Goal: Information Seeking & Learning: Learn about a topic

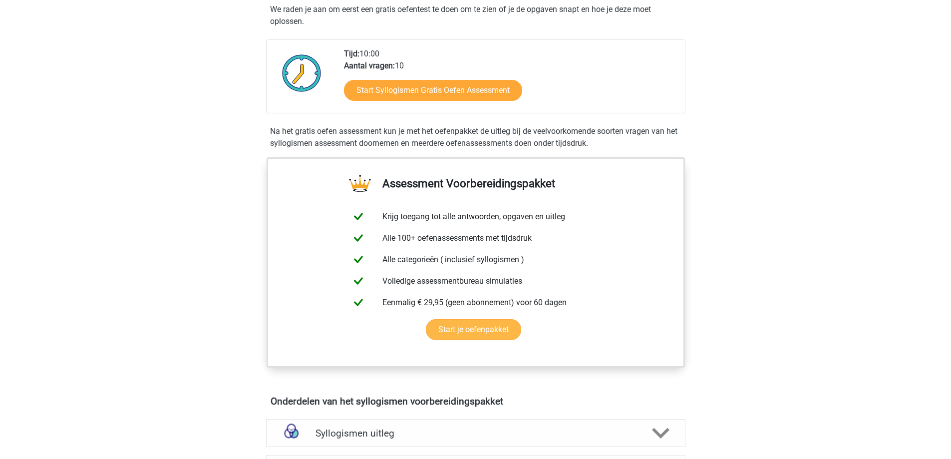
scroll to position [200, 0]
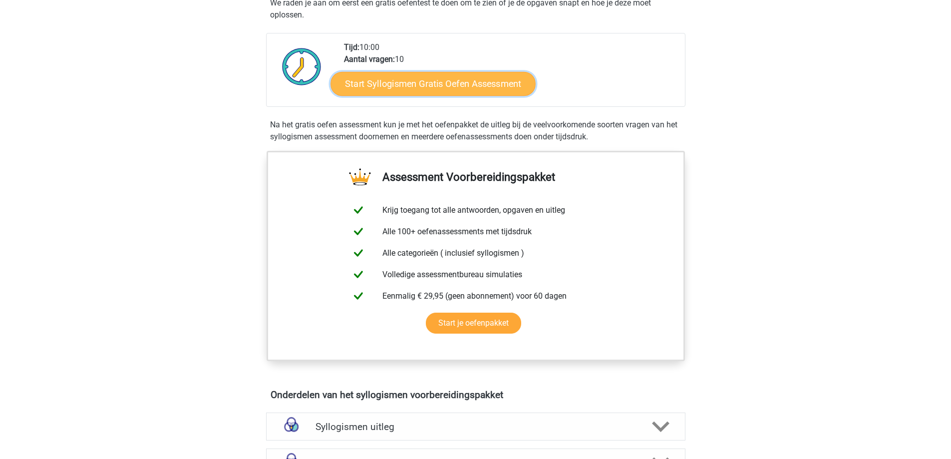
click at [493, 89] on link "Start Syllogismen Gratis Oefen Assessment" at bounding box center [432, 83] width 205 height 24
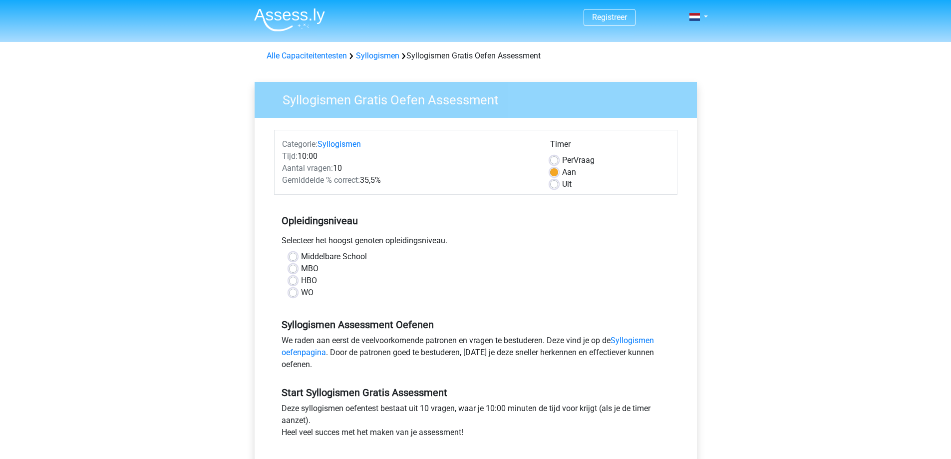
click at [303, 254] on label "Middelbare School" at bounding box center [334, 257] width 66 height 12
click at [297, 254] on input "Middelbare School" at bounding box center [293, 256] width 8 height 10
radio input "true"
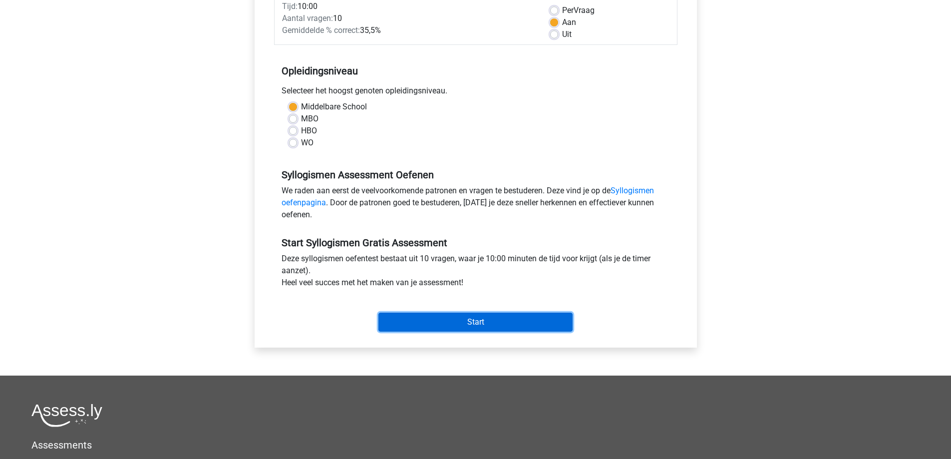
click at [513, 318] on input "Start" at bounding box center [475, 321] width 194 height 19
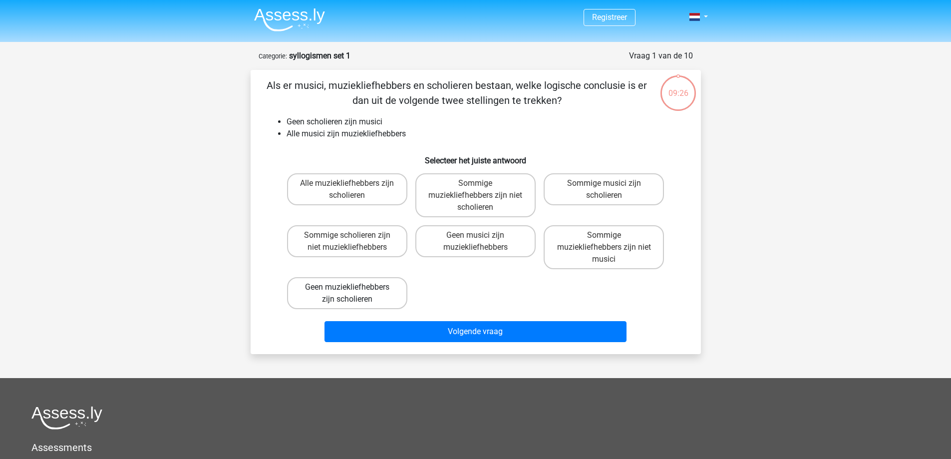
click at [391, 287] on label "Geen muziekliefhebbers zijn scholieren" at bounding box center [347, 293] width 120 height 32
click at [353, 287] on input "Geen muziekliefhebbers zijn scholieren" at bounding box center [350, 290] width 6 height 6
radio input "true"
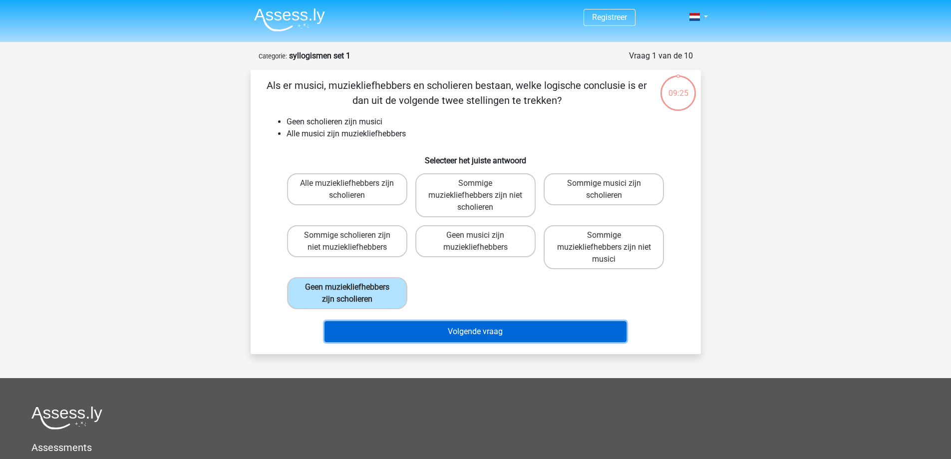
click at [512, 330] on button "Volgende vraag" at bounding box center [475, 331] width 302 height 21
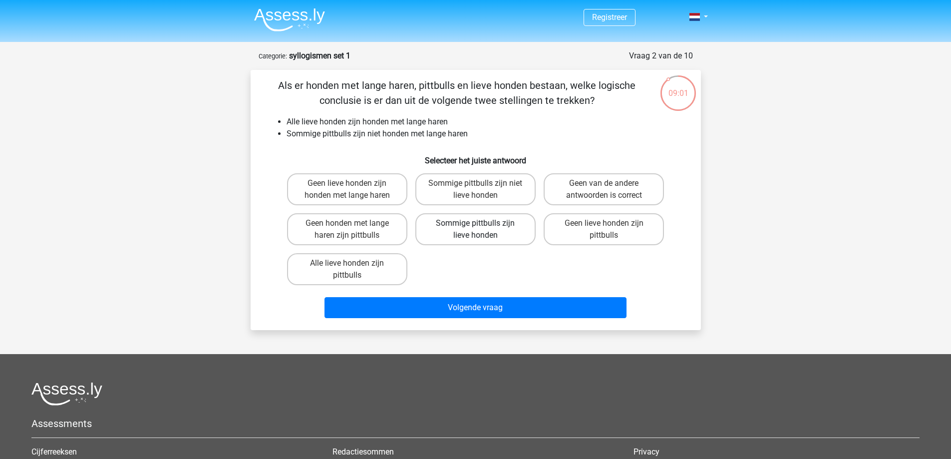
click at [473, 230] on label "Sommige pittbulls zijn lieve honden" at bounding box center [475, 229] width 120 height 32
click at [475, 230] on input "Sommige pittbulls zijn lieve honden" at bounding box center [478, 226] width 6 height 6
radio input "true"
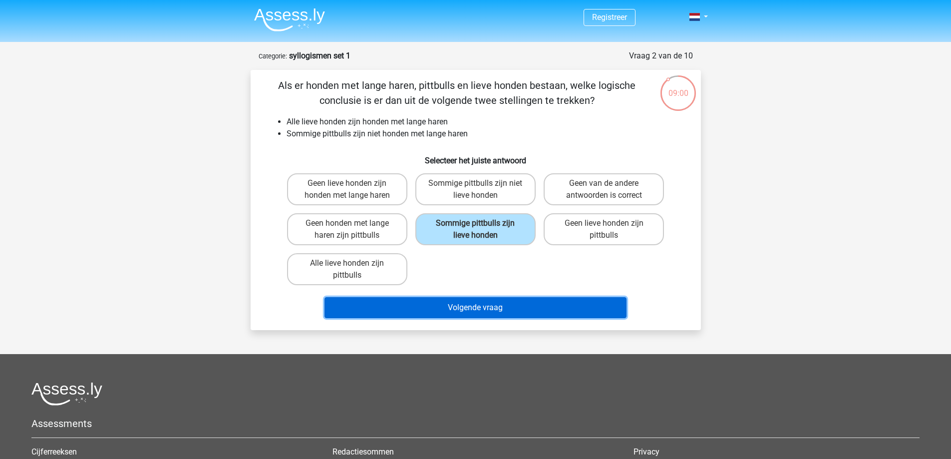
click at [535, 317] on button "Volgende vraag" at bounding box center [475, 307] width 302 height 21
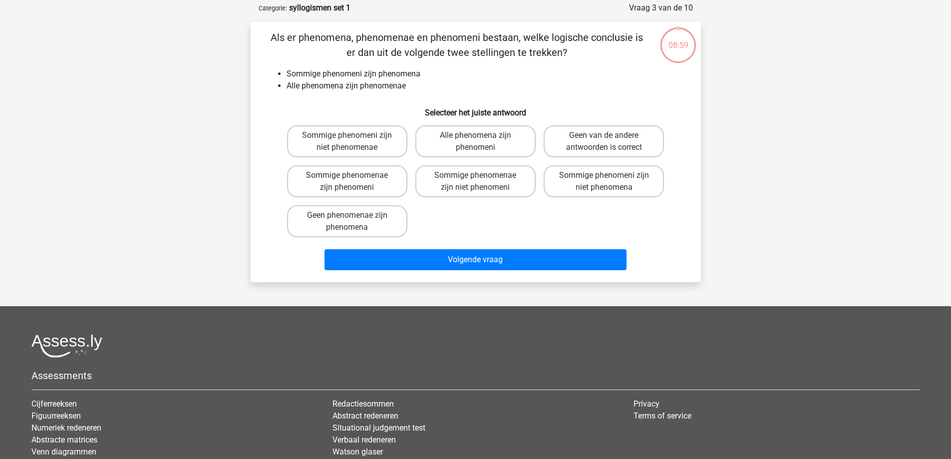
scroll to position [50, 0]
